Goal: Task Accomplishment & Management: Complete application form

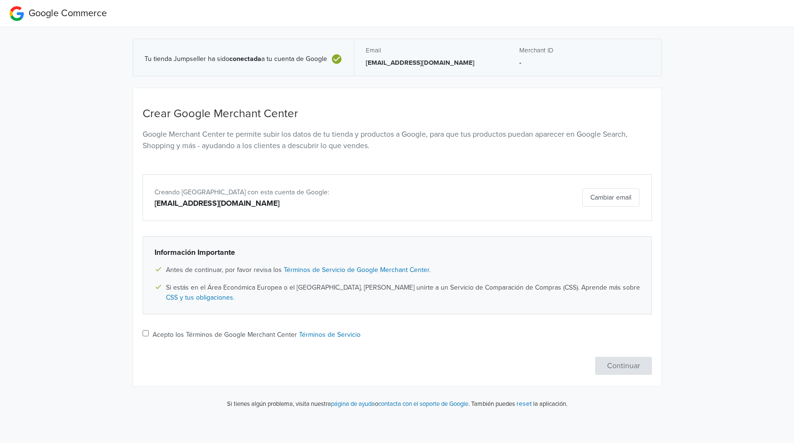
click at [146, 335] on input "Acepto los Términos de Google Merchant Center Términos de Servicio" at bounding box center [146, 333] width 6 height 6
checkbox input "true"
click at [630, 368] on button "Continuar" at bounding box center [623, 366] width 57 height 18
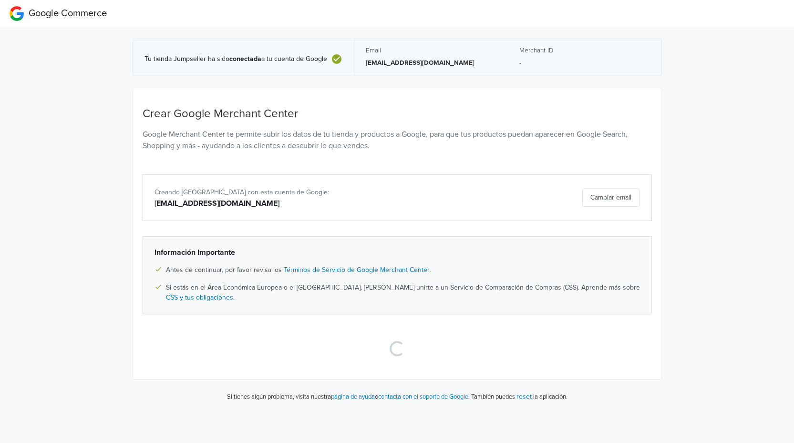
select select "cl"
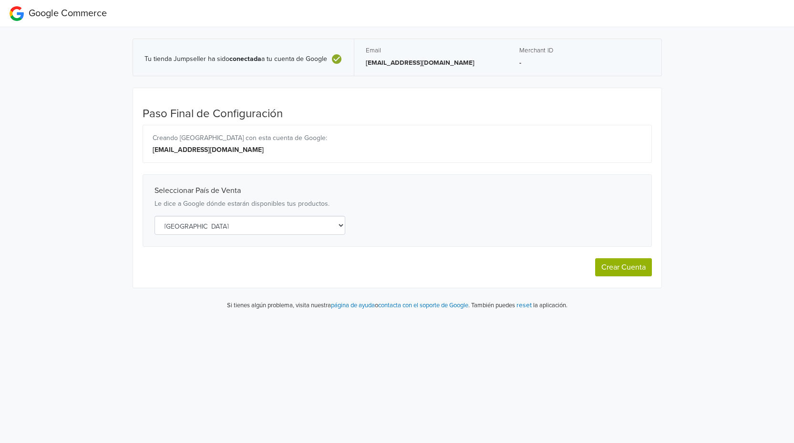
click at [615, 266] on button "Crear Cuenta" at bounding box center [623, 267] width 57 height 18
select select "cl"
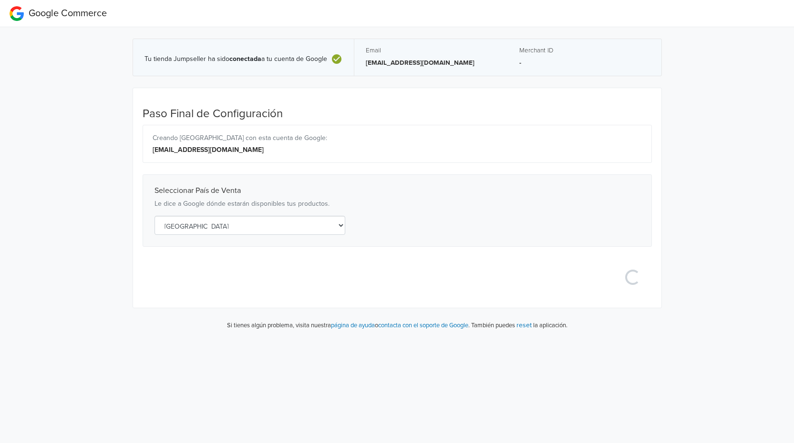
select select "cl"
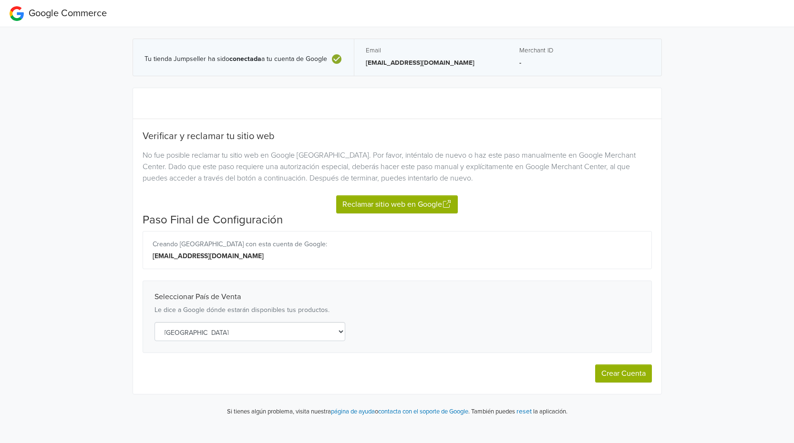
click at [628, 373] on button "Crear Cuenta" at bounding box center [623, 374] width 57 height 18
select select "cl"
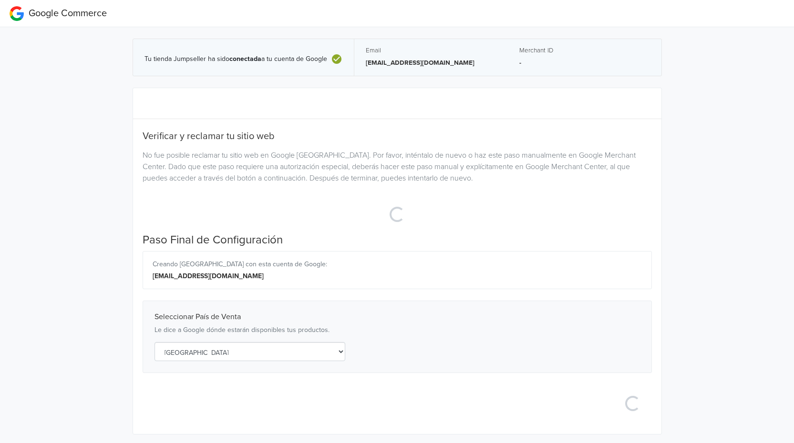
select select "cl"
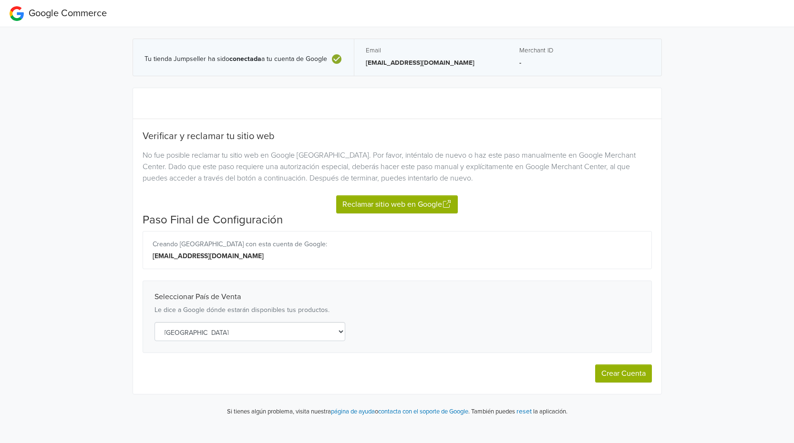
click at [384, 203] on button "Reclamar sitio web en Google" at bounding box center [397, 204] width 122 height 18
